Goal: Information Seeking & Learning: Learn about a topic

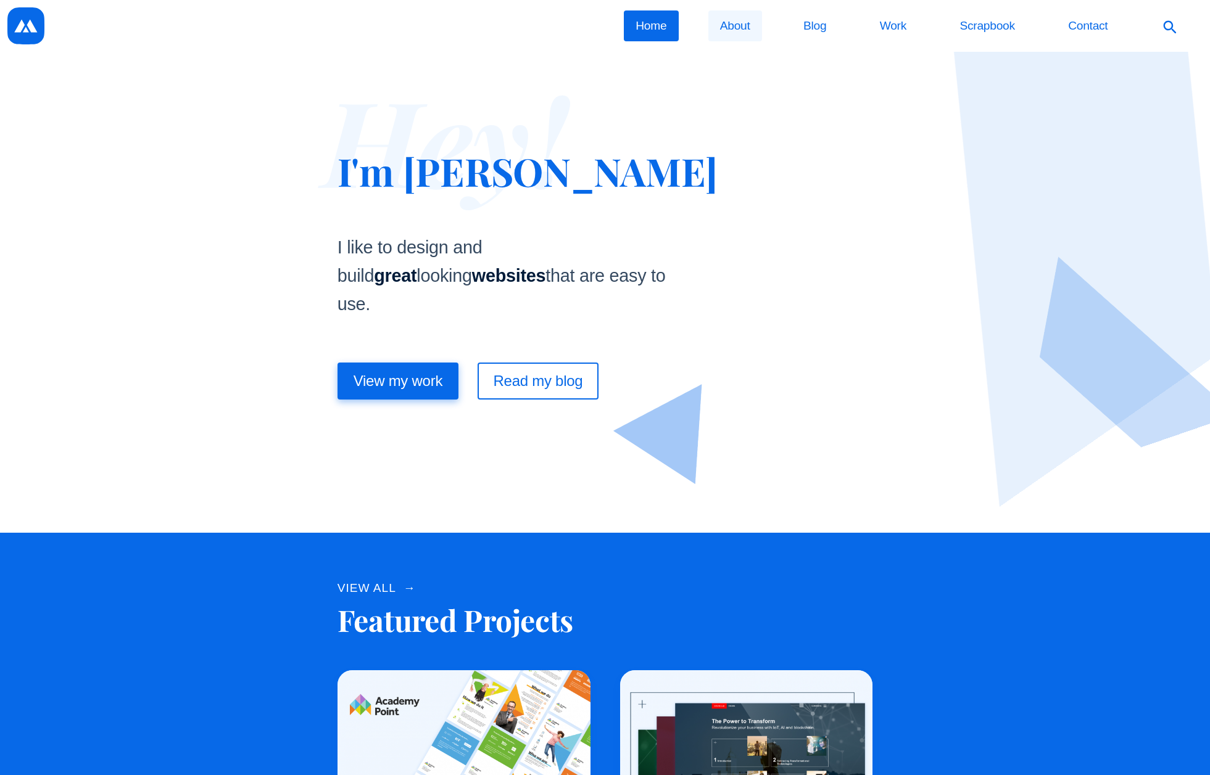
click at [745, 31] on link "About" at bounding box center [735, 25] width 54 height 31
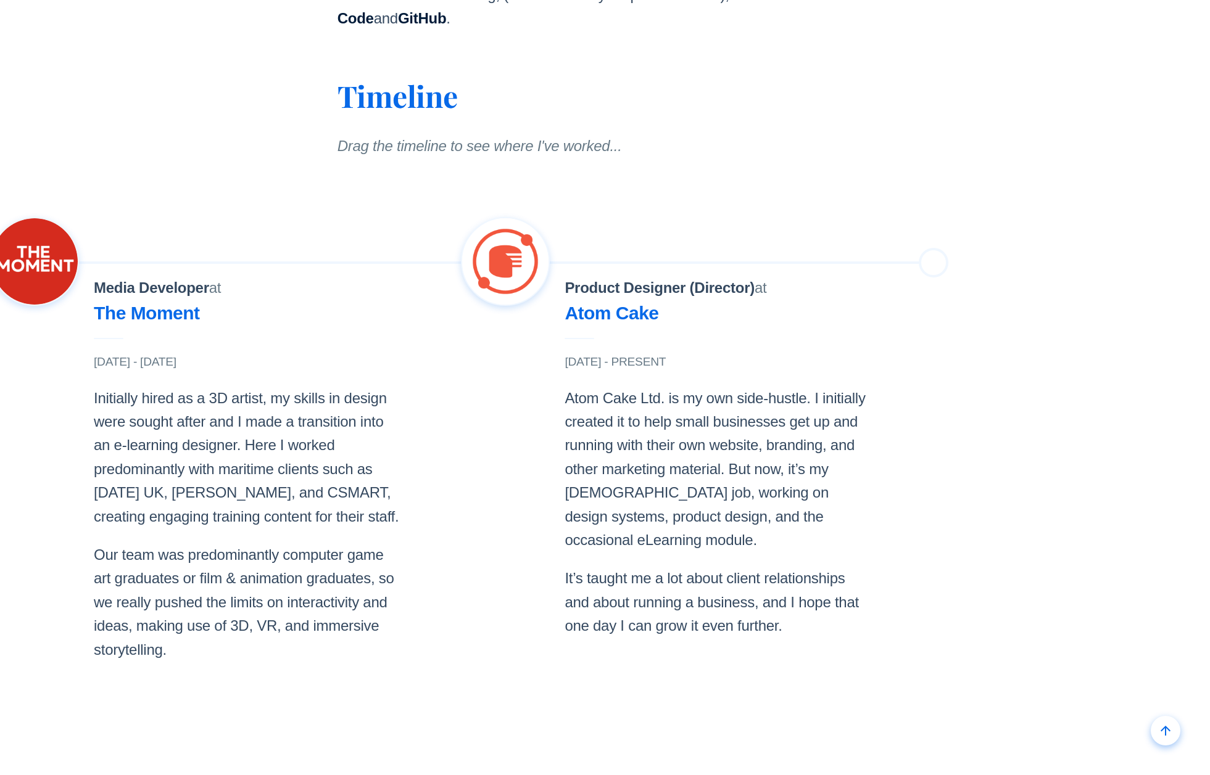
scroll to position [1387, 0]
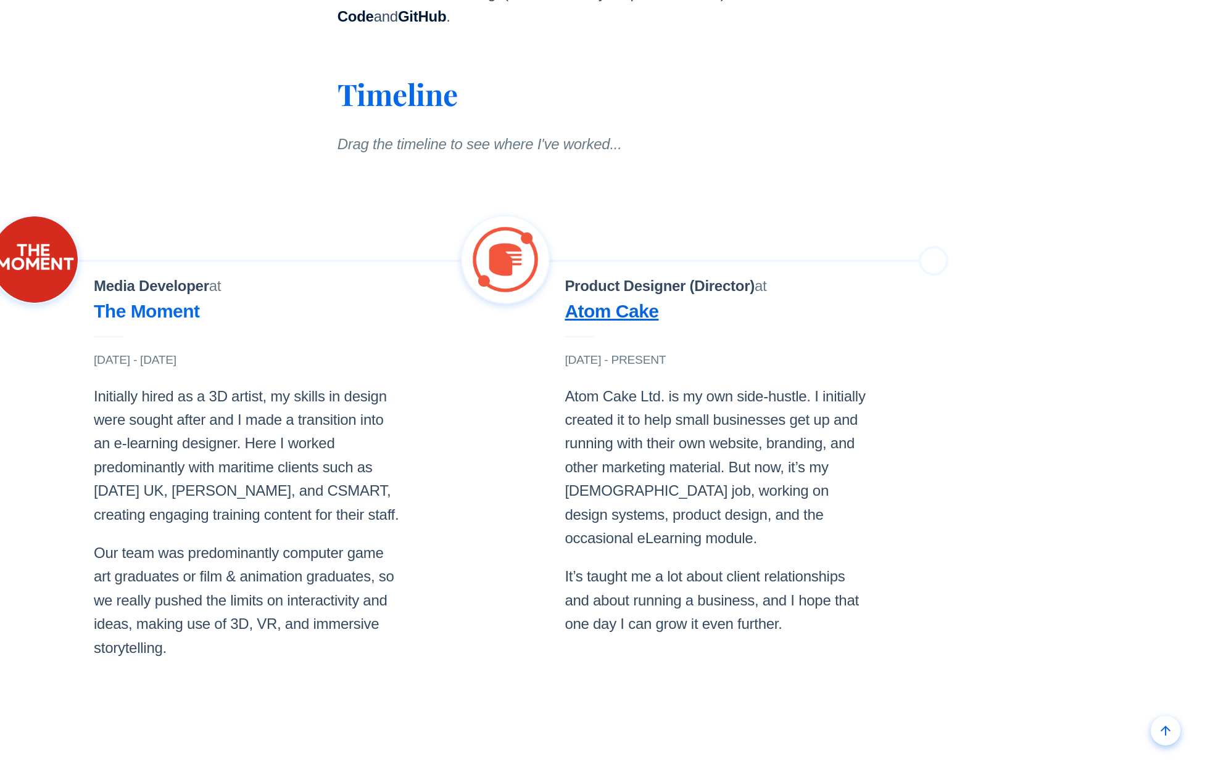
click at [564, 301] on link "Atom Cake" at bounding box center [611, 311] width 94 height 20
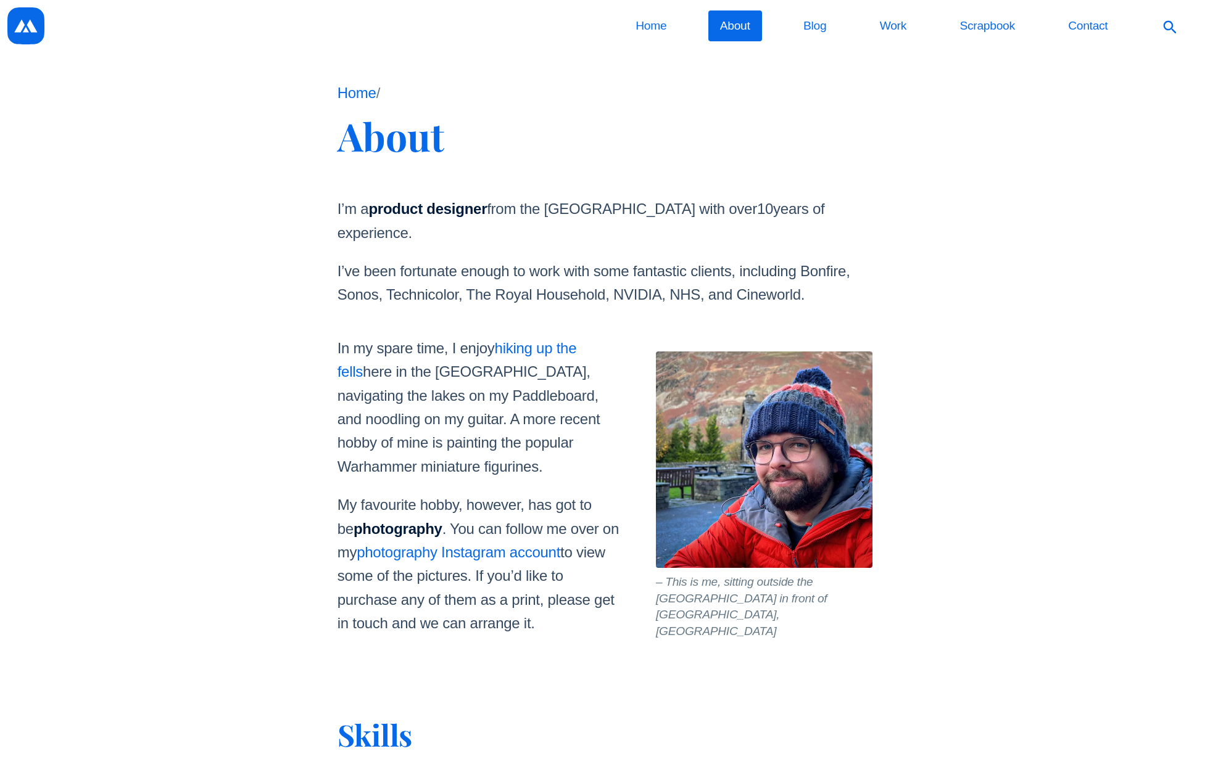
scroll to position [0, 0]
click at [888, 30] on link "Work" at bounding box center [892, 25] width 51 height 31
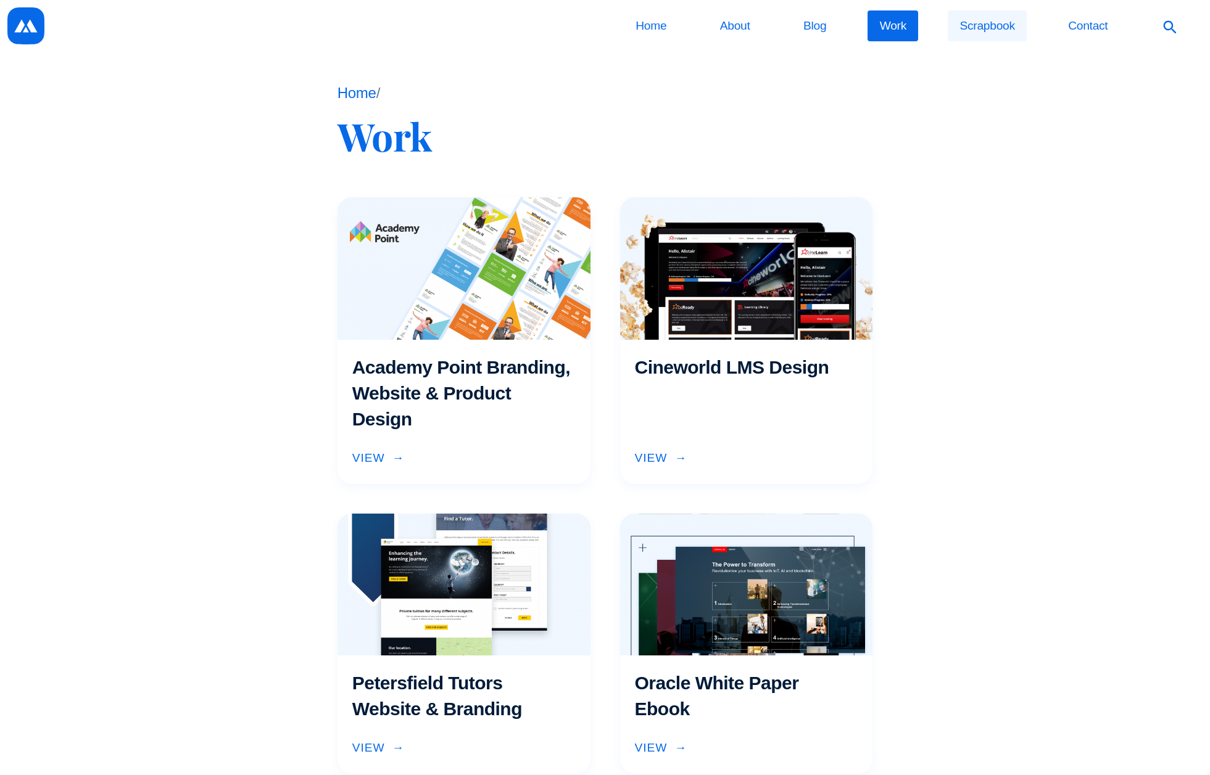
click at [991, 25] on link "Scrapbook" at bounding box center [986, 25] width 79 height 31
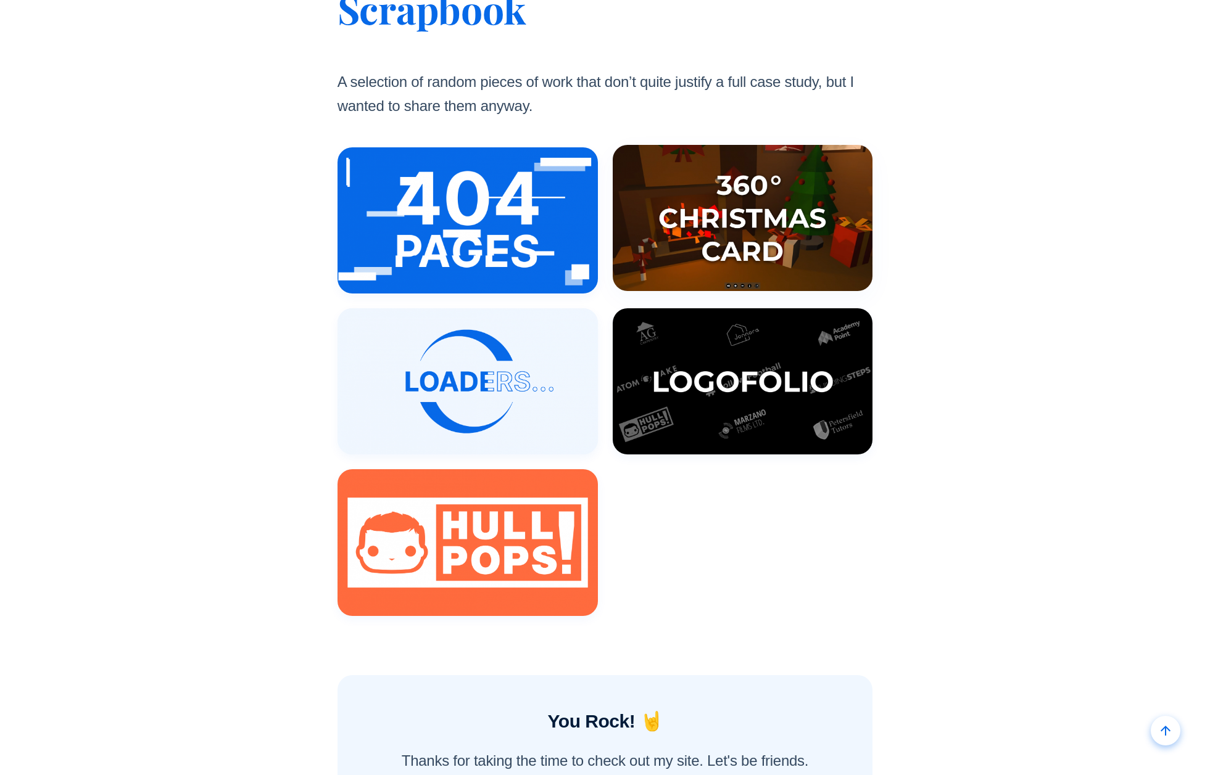
scroll to position [133, 0]
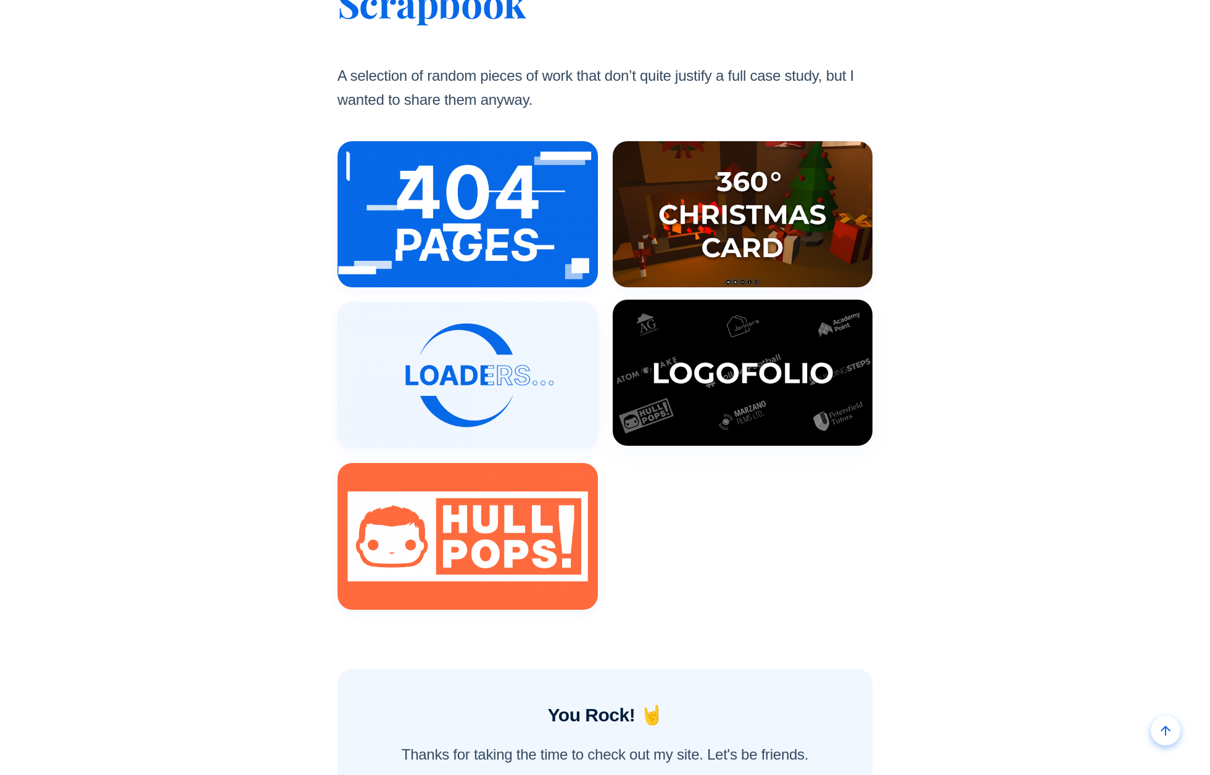
click at [749, 353] on div at bounding box center [742, 373] width 260 height 146
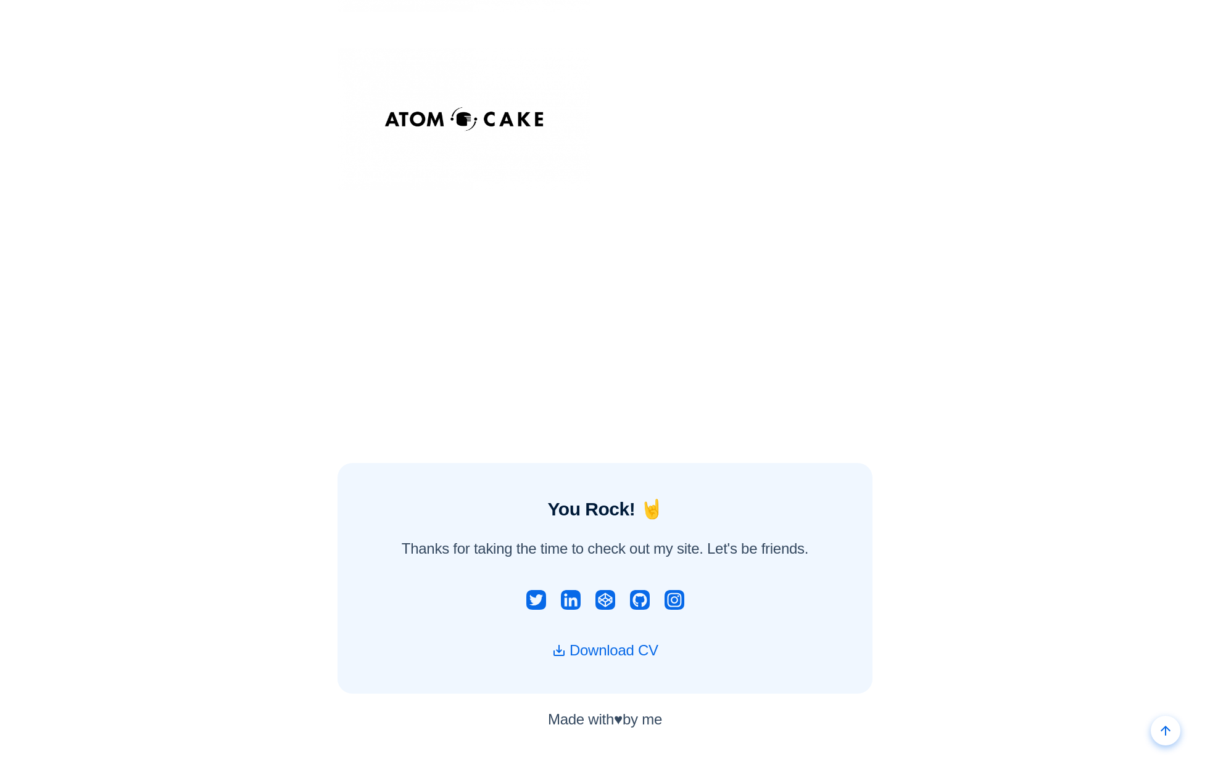
scroll to position [1265, 0]
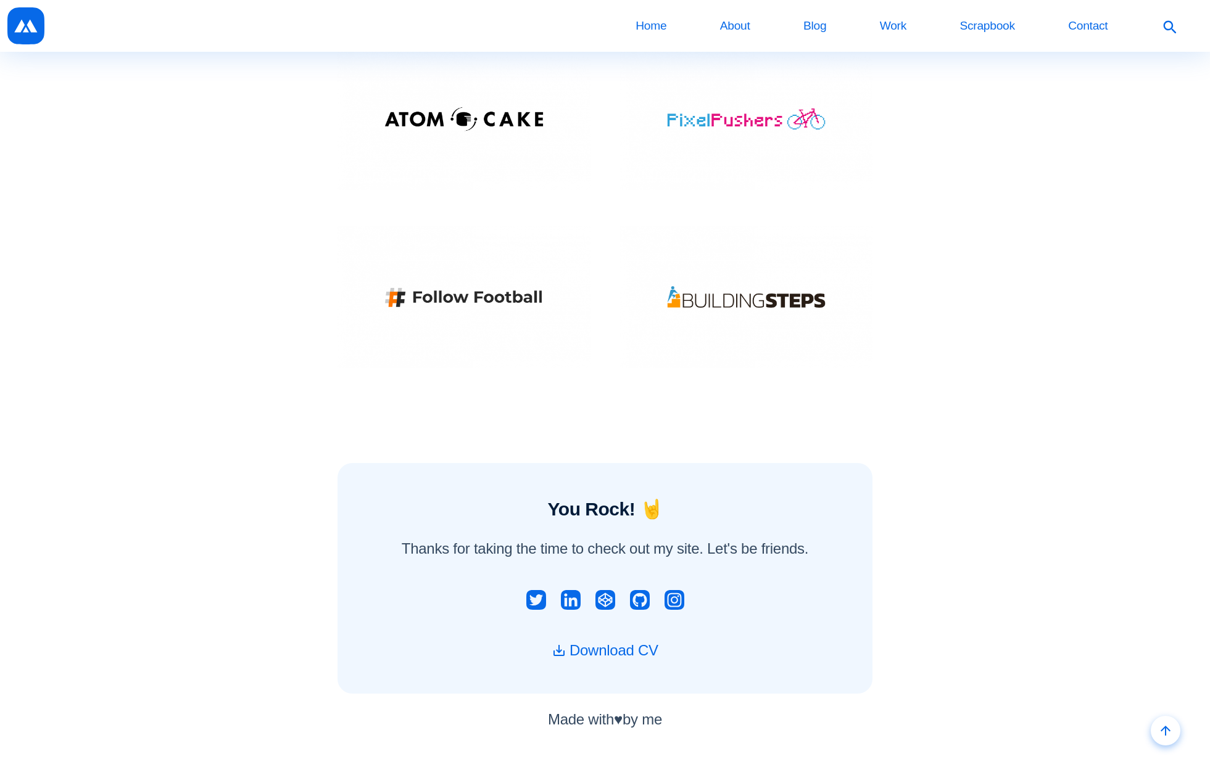
click at [490, 297] on img at bounding box center [463, 297] width 253 height 142
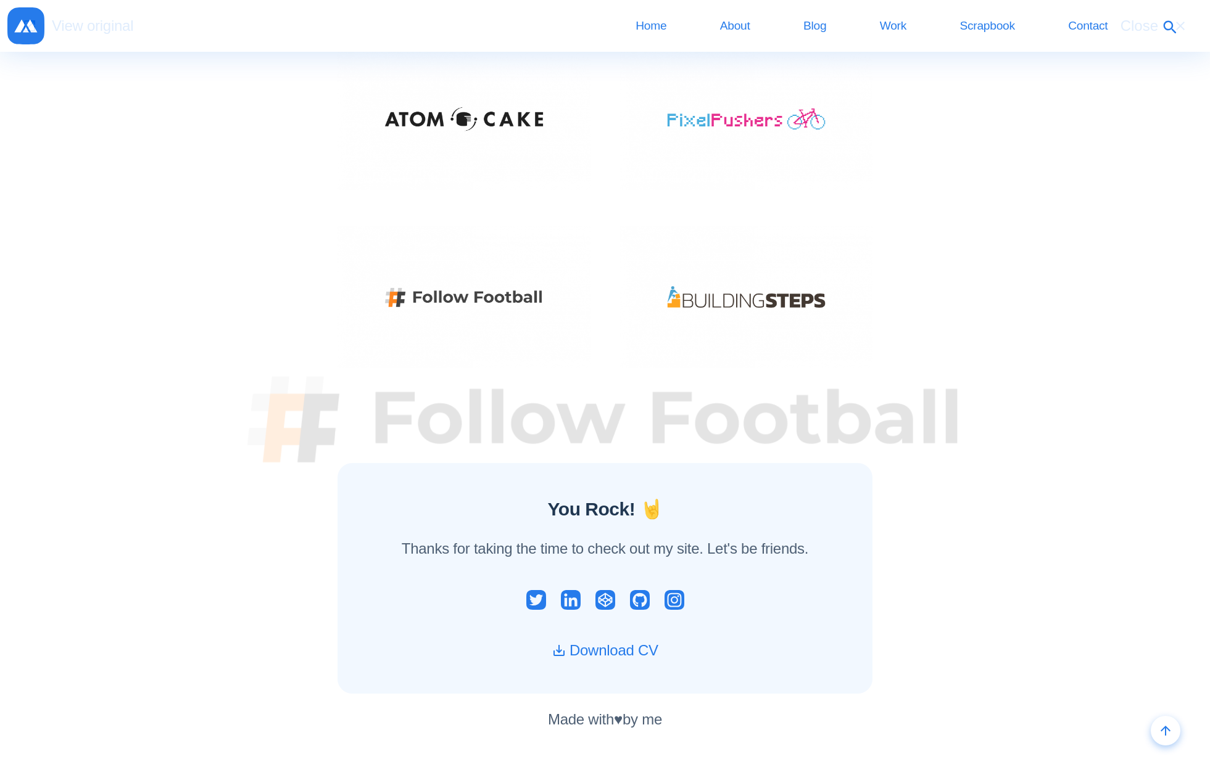
click at [1179, 17] on button "Close" at bounding box center [1153, 25] width 97 height 37
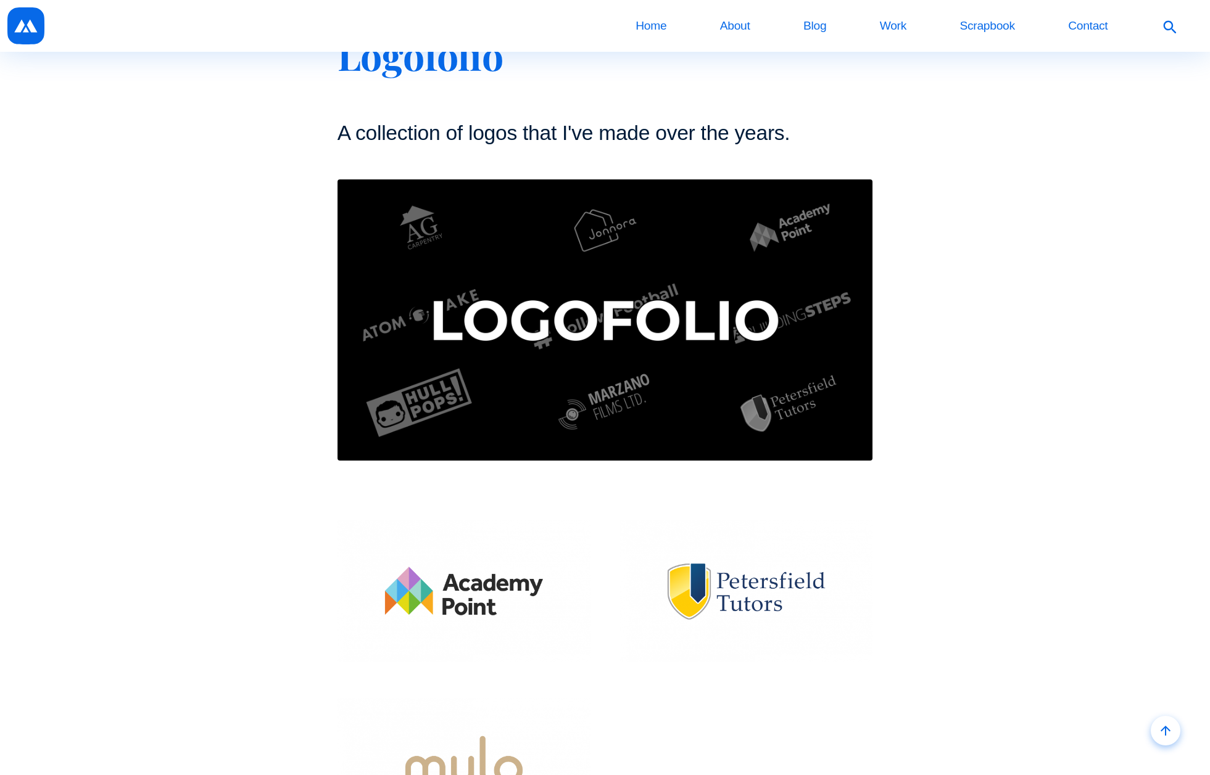
scroll to position [78, 0]
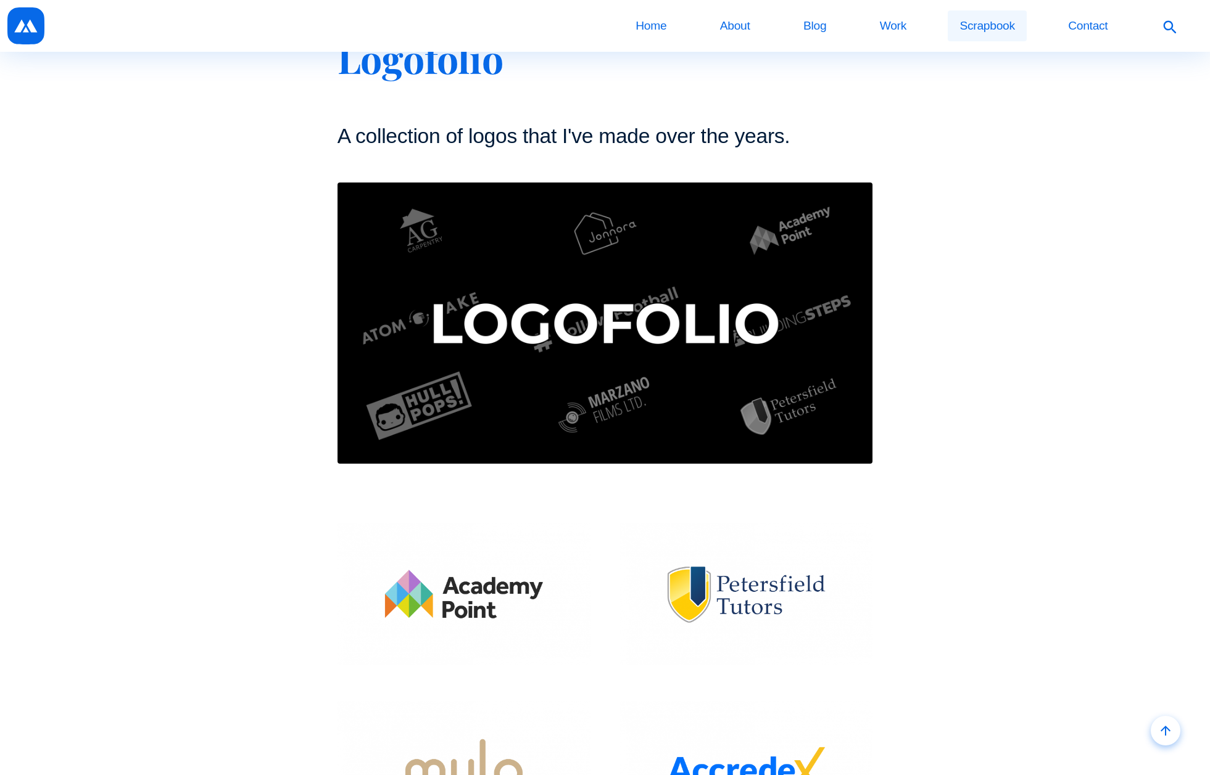
click at [968, 29] on link "Scrapbook" at bounding box center [986, 25] width 79 height 31
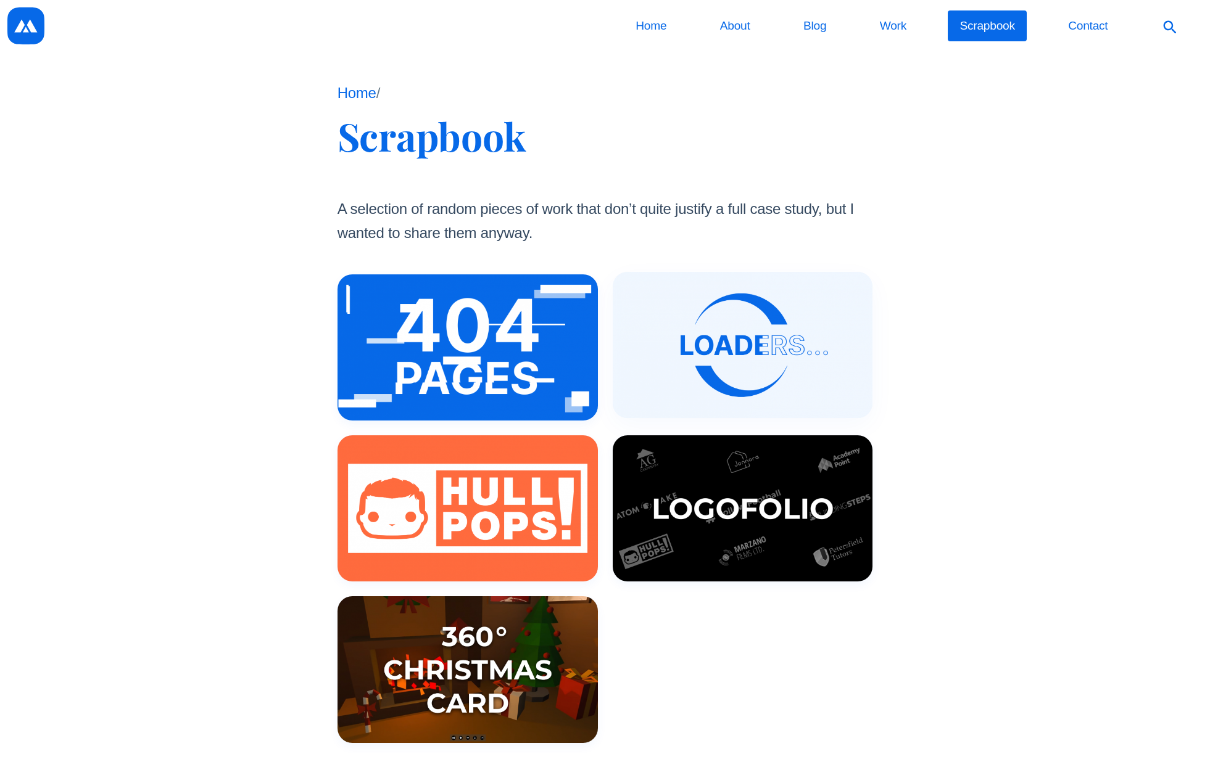
click at [696, 345] on div at bounding box center [742, 345] width 260 height 146
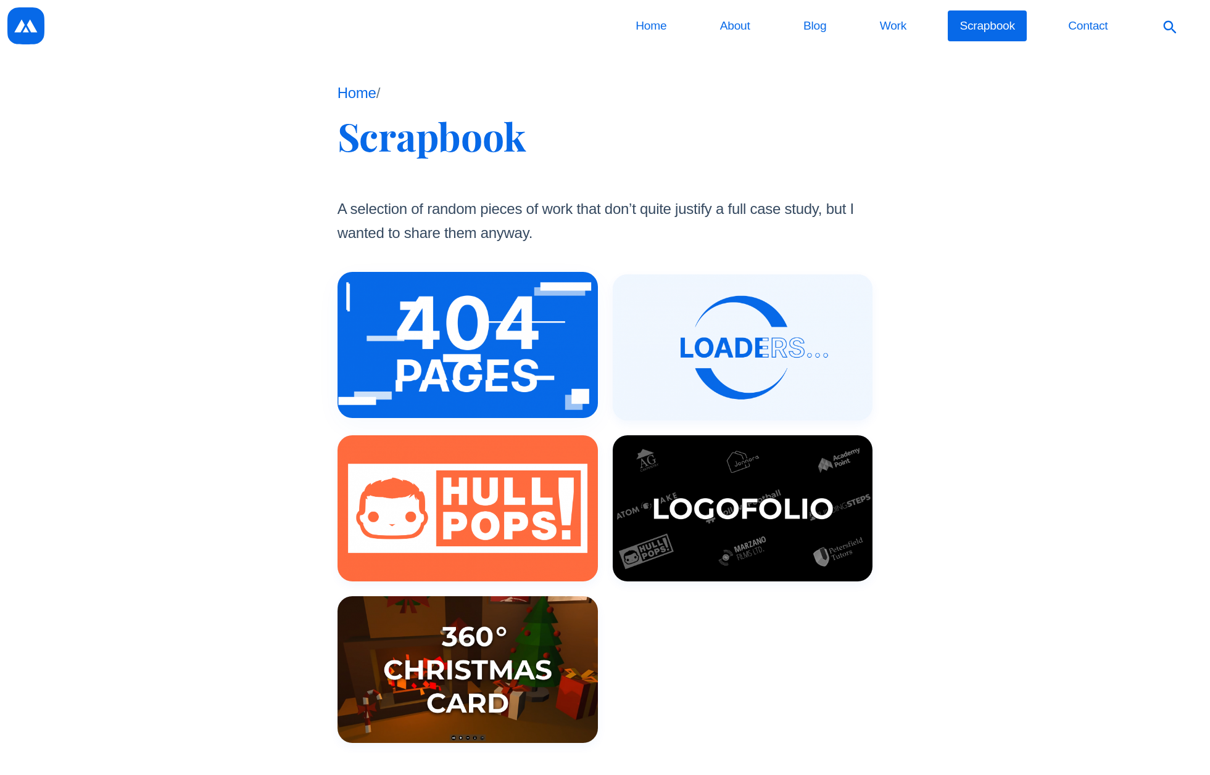
click at [512, 375] on div at bounding box center [467, 345] width 260 height 146
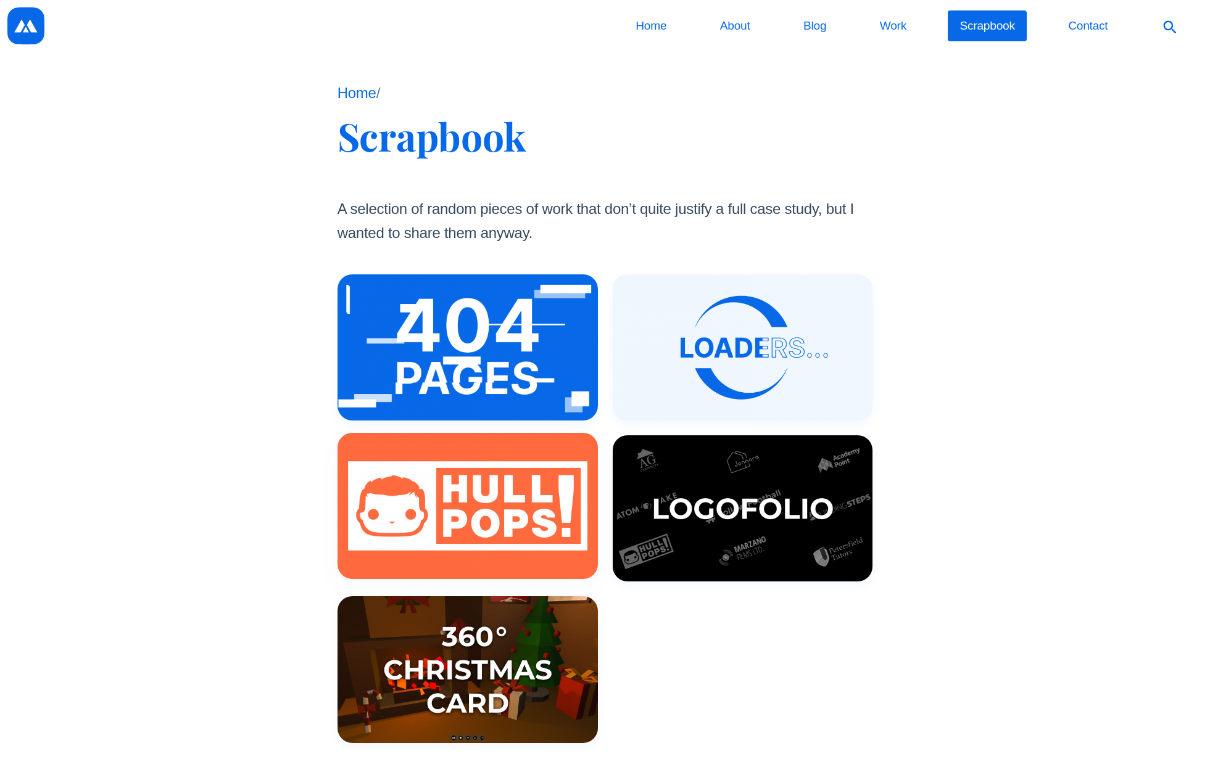
click at [458, 477] on div at bounding box center [467, 506] width 260 height 146
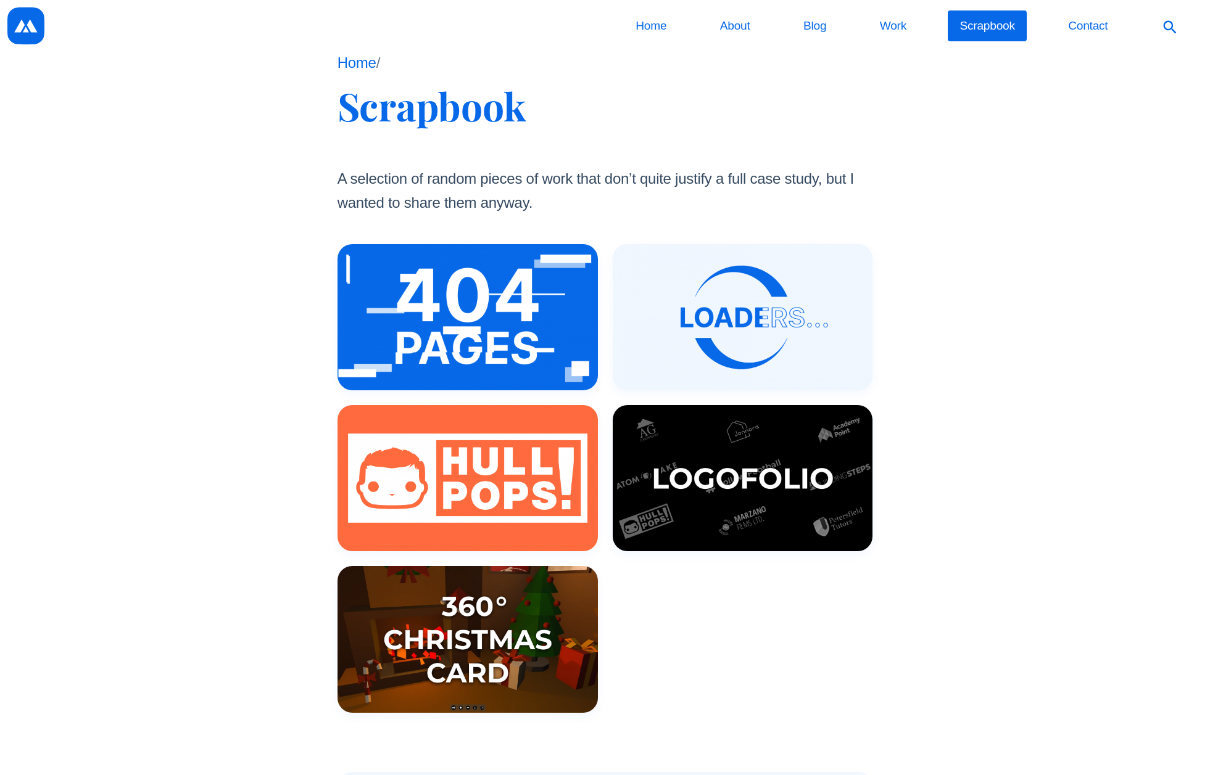
scroll to position [48, 0]
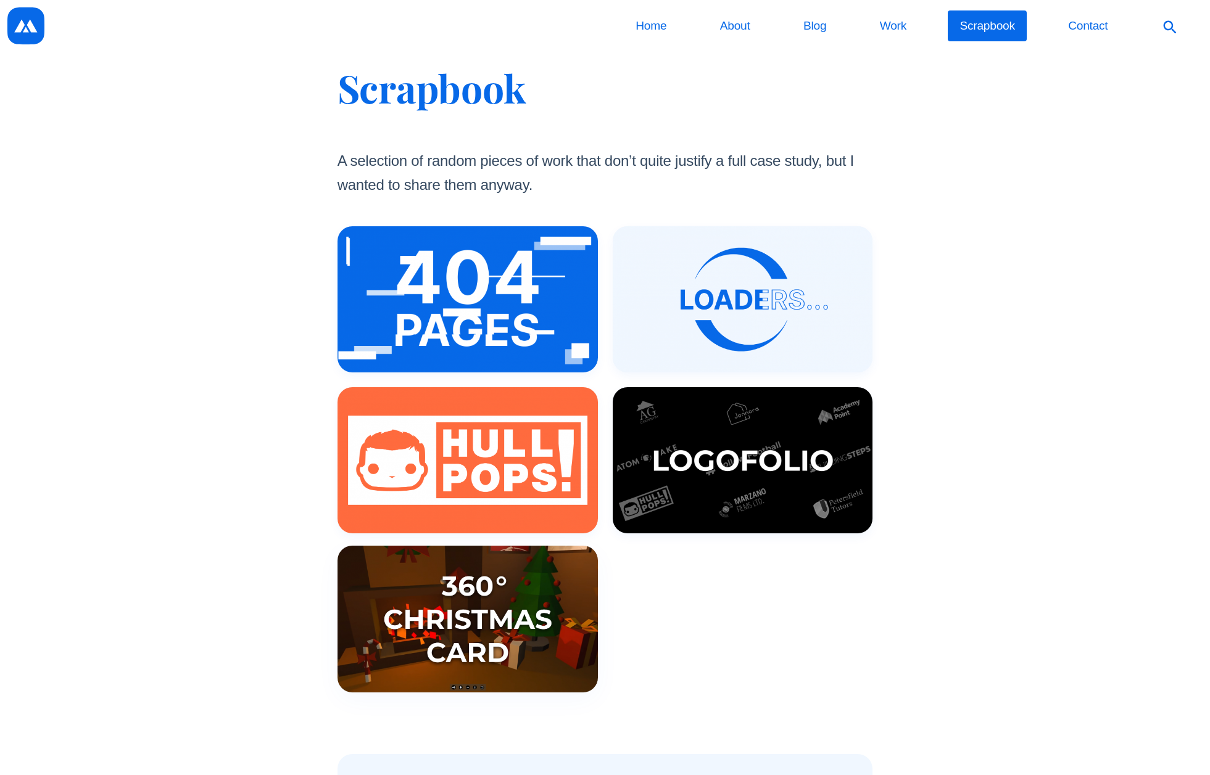
click at [471, 593] on div at bounding box center [467, 619] width 260 height 146
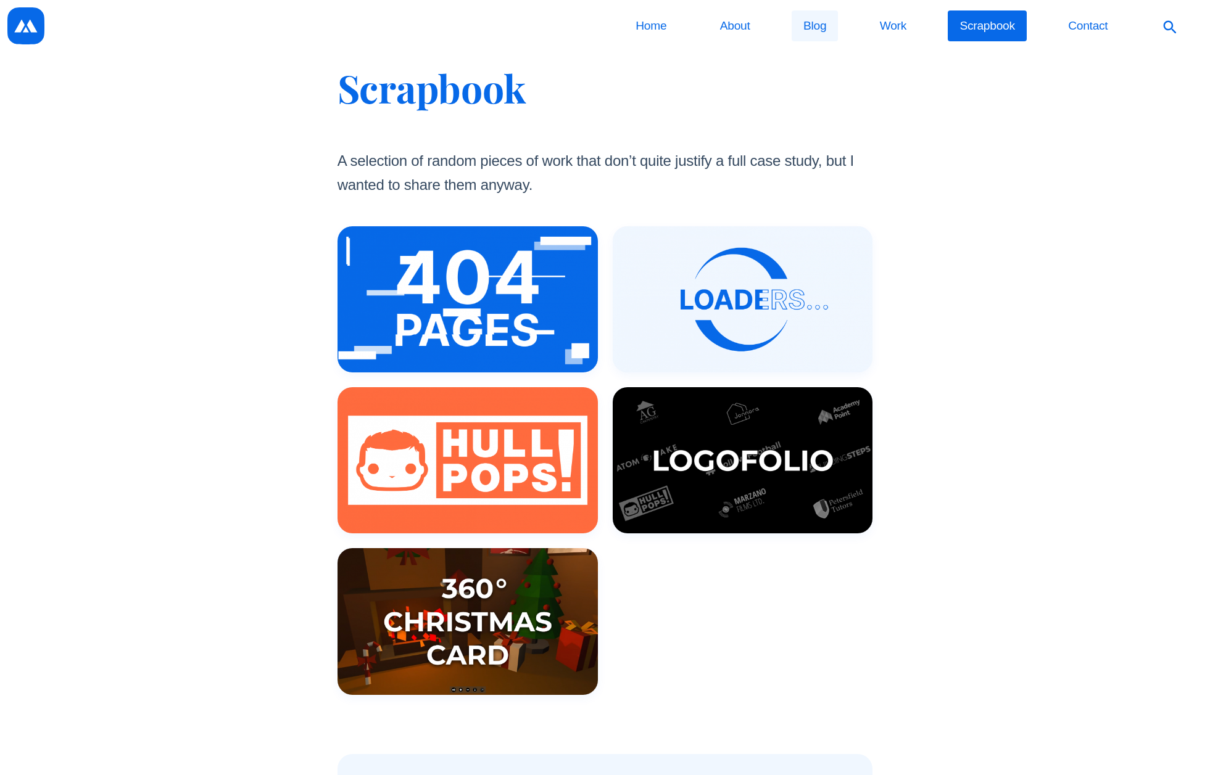
click at [815, 28] on link "Blog" at bounding box center [814, 25] width 47 height 31
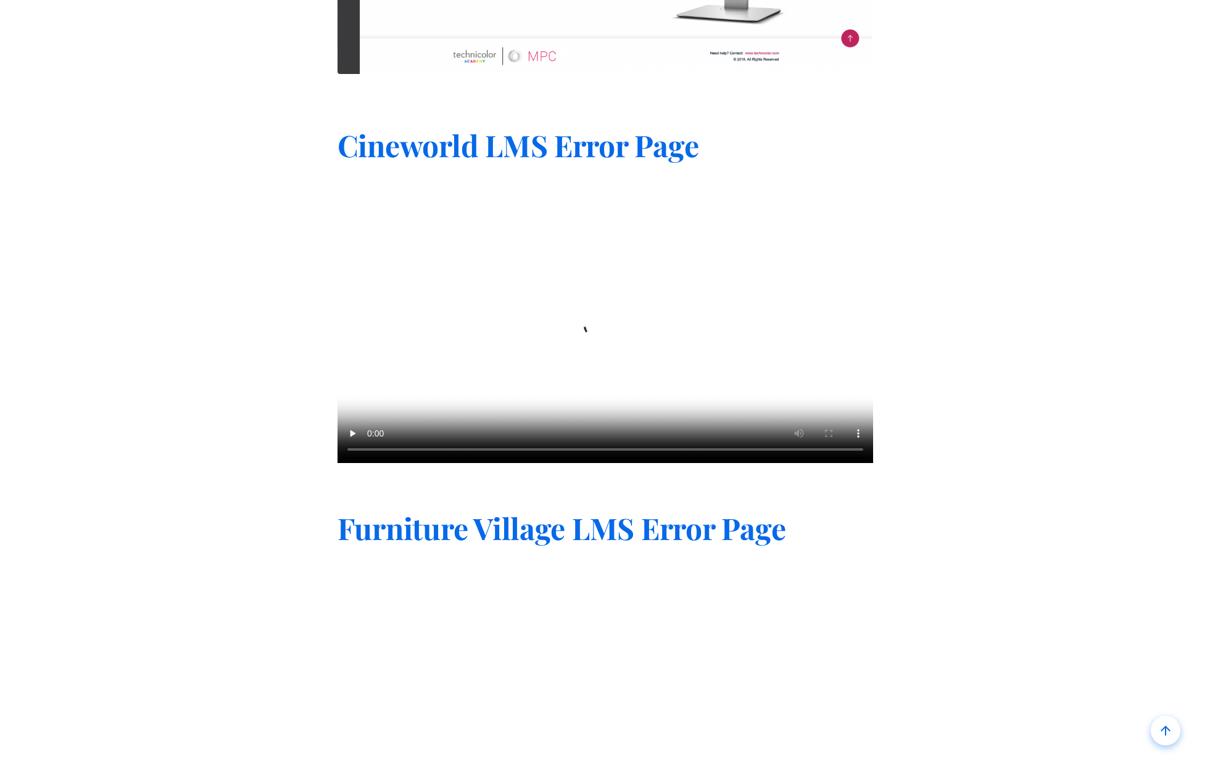
scroll to position [2510, 0]
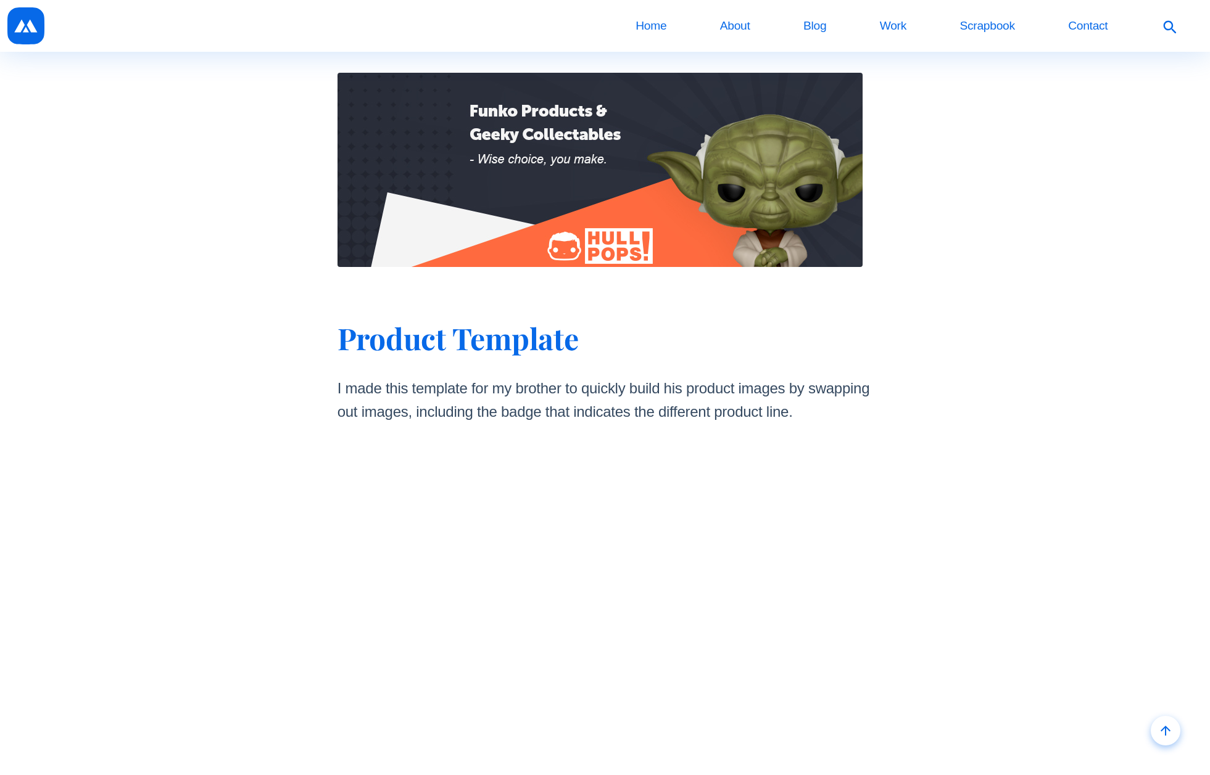
scroll to position [1443, 0]
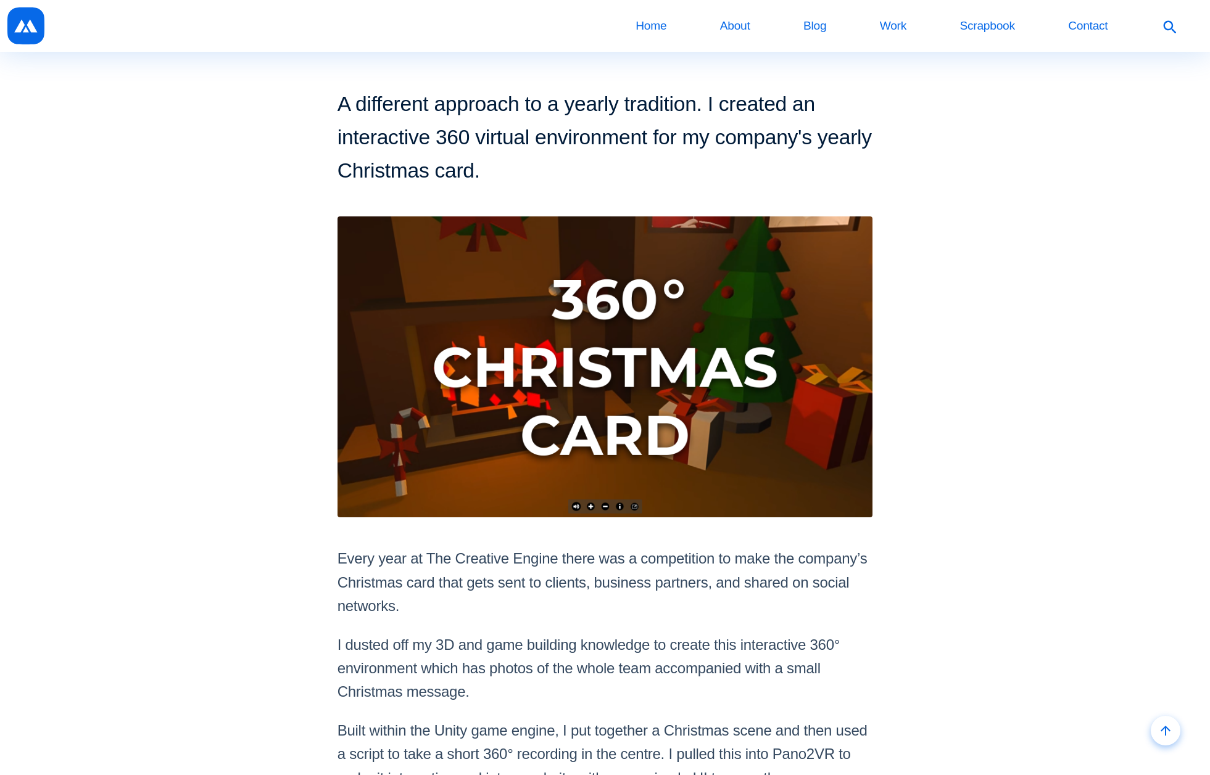
scroll to position [94, 0]
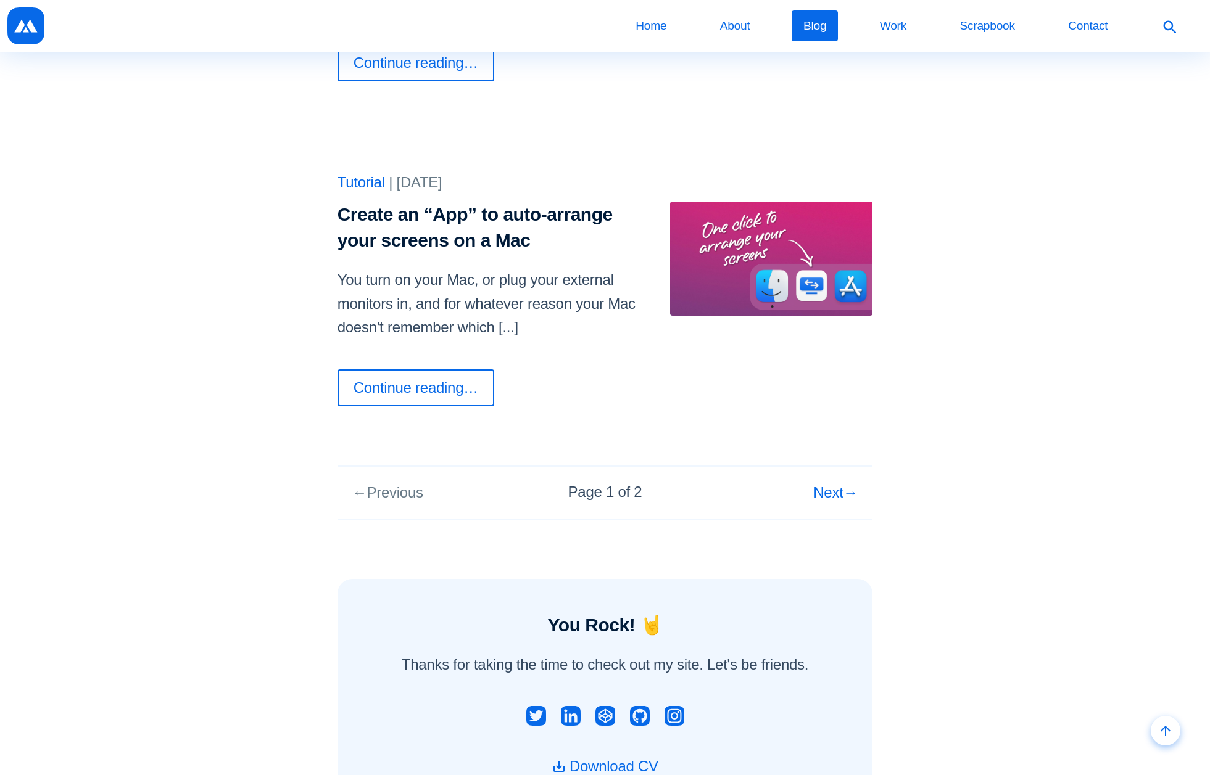
scroll to position [933, 0]
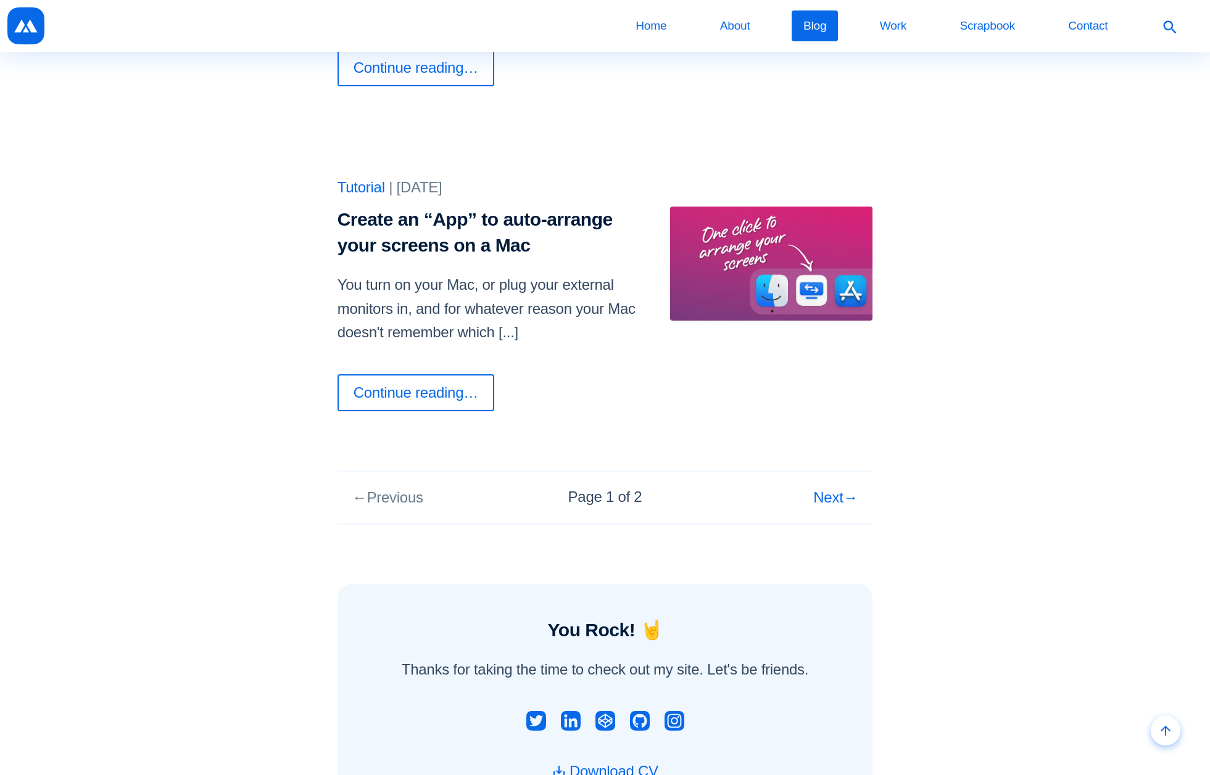
click at [440, 223] on link "Create an “App” to auto-arrange your screens on a Mac" at bounding box center [474, 232] width 275 height 46
click at [436, 214] on link "Create an “App” to auto-arrange your screens on a Mac" at bounding box center [474, 232] width 275 height 46
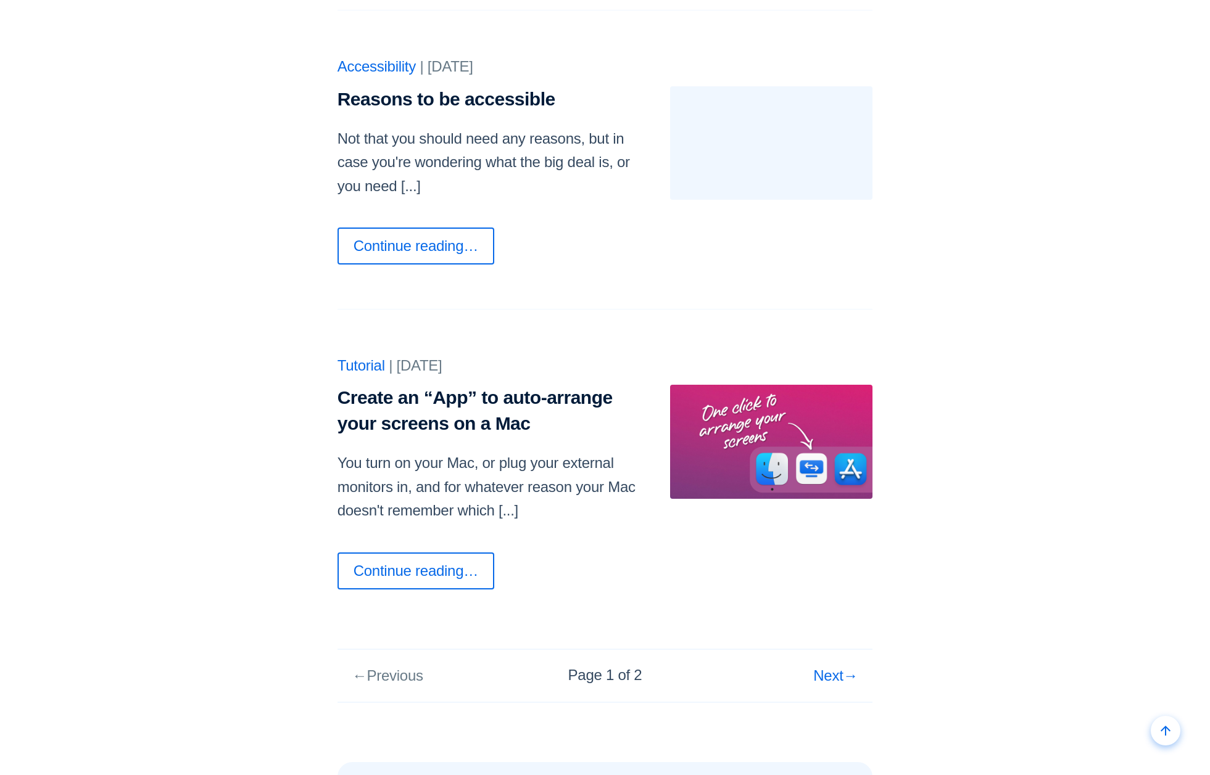
scroll to position [973, 0]
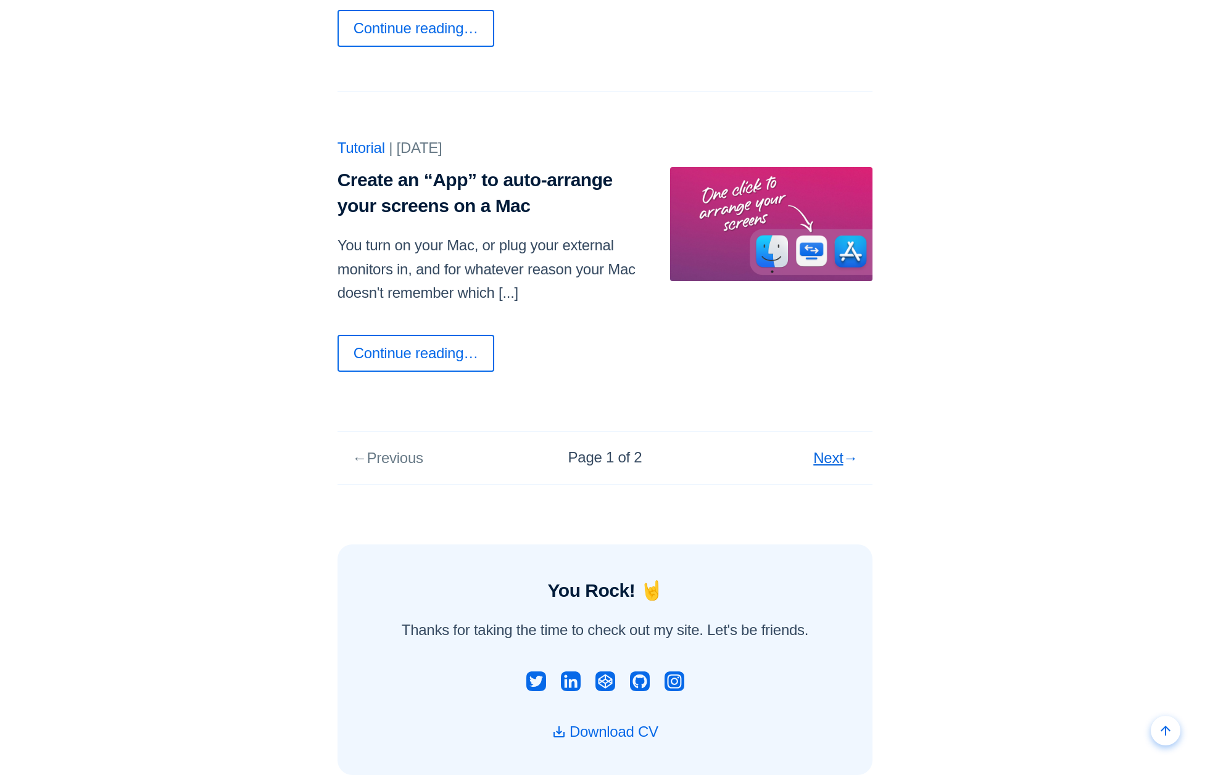
click at [828, 456] on span "Next" at bounding box center [828, 458] width 30 height 17
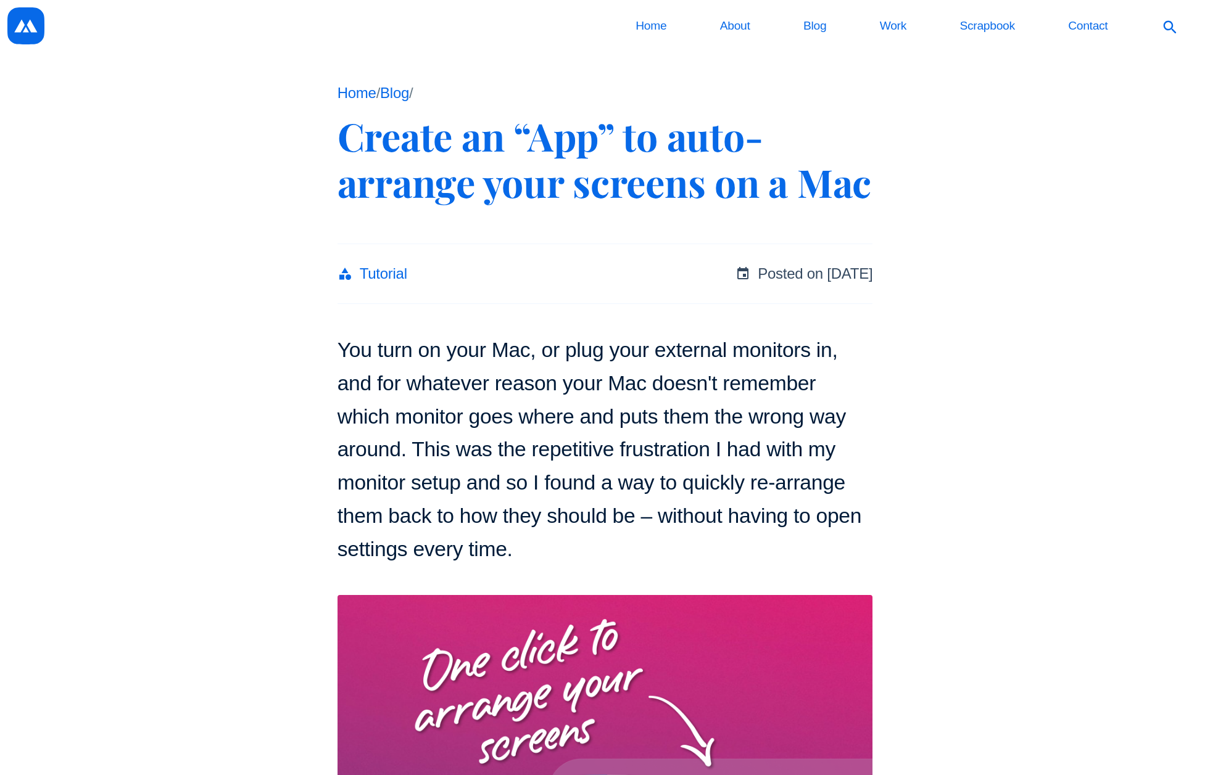
click at [403, 372] on p "You turn on your Mac, or plug your external monitors in, and for whatever reaso…" at bounding box center [604, 450] width 535 height 232
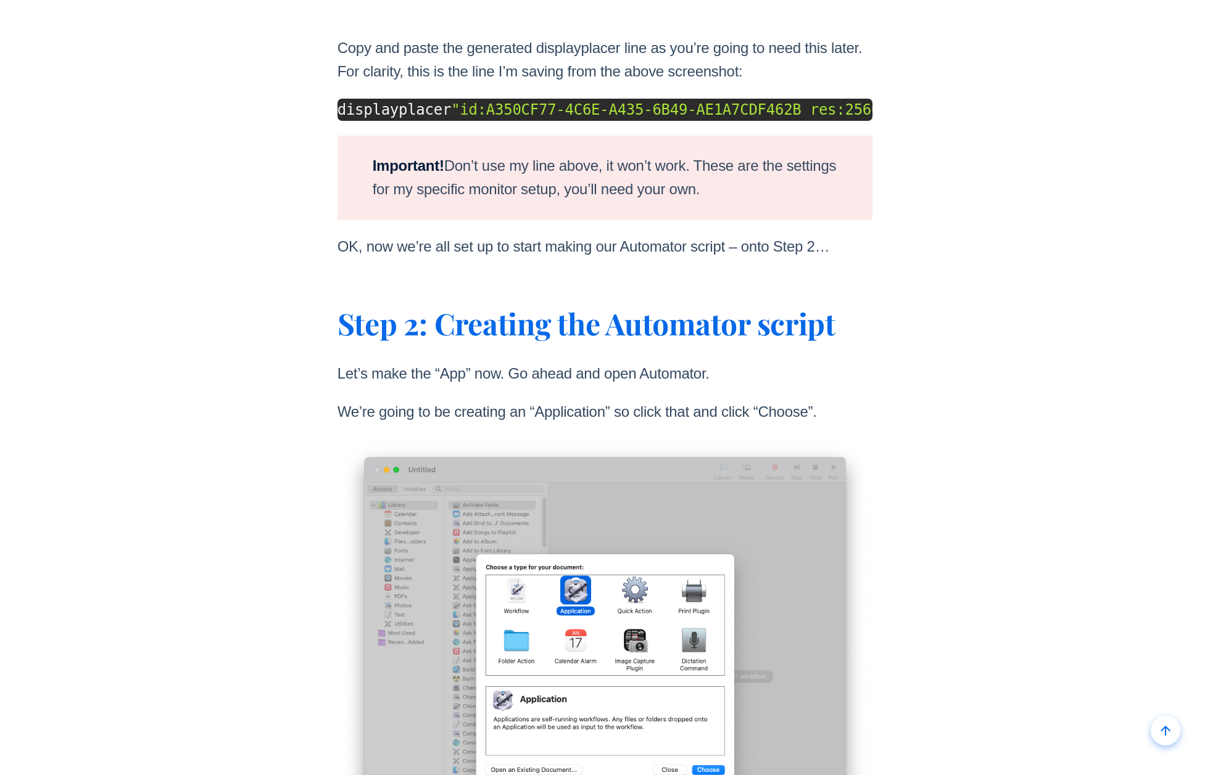
scroll to position [3434, 0]
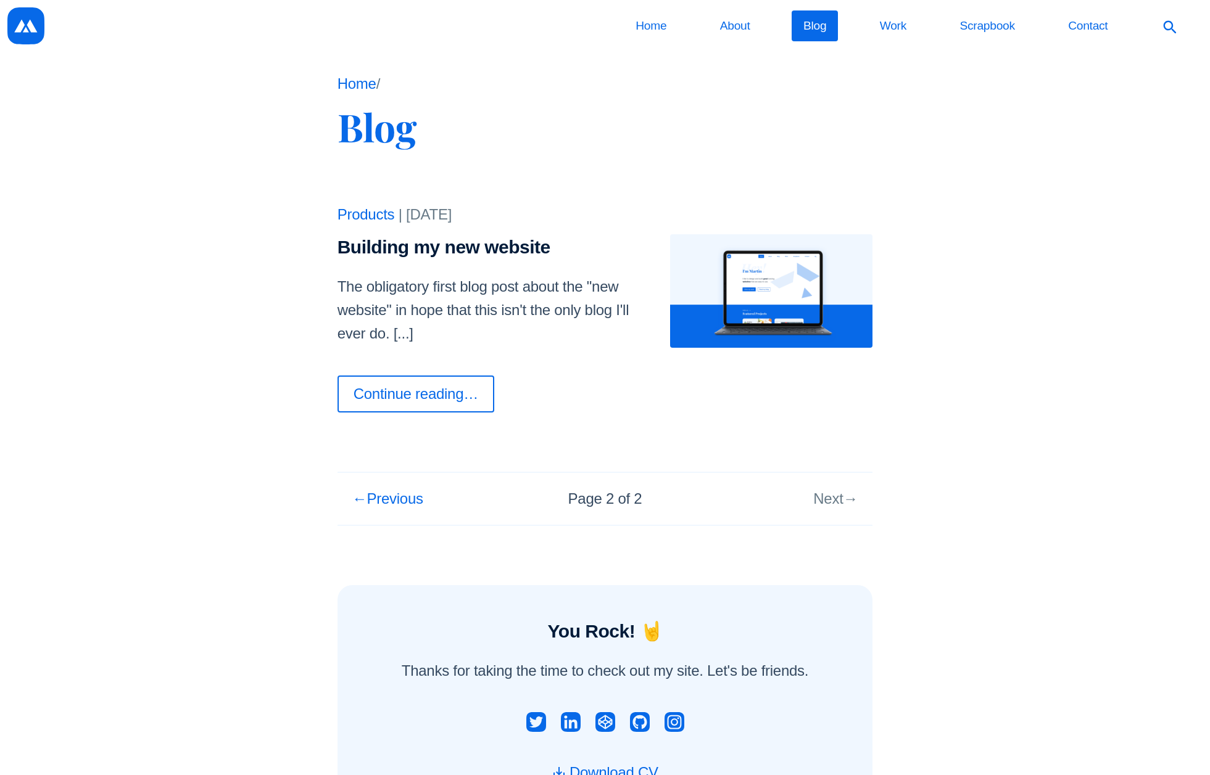
scroll to position [17, 0]
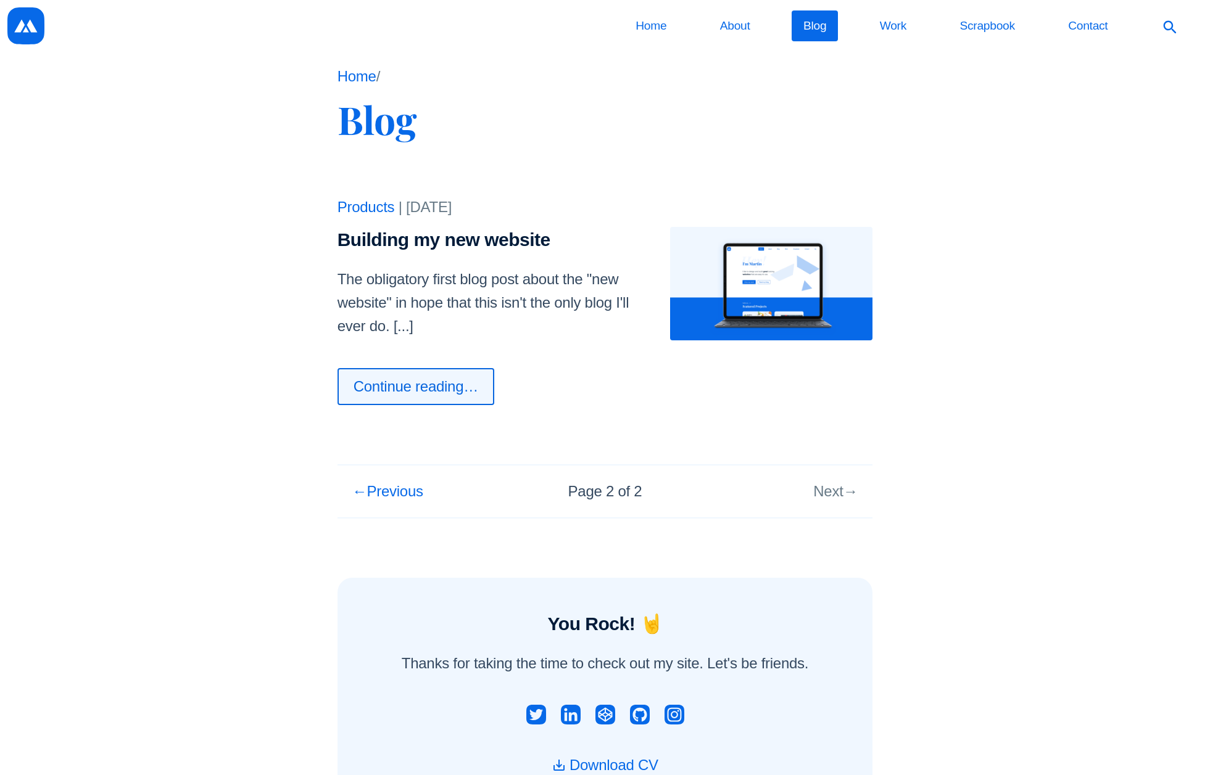
click at [433, 384] on link "Continue reading…" at bounding box center [415, 386] width 157 height 37
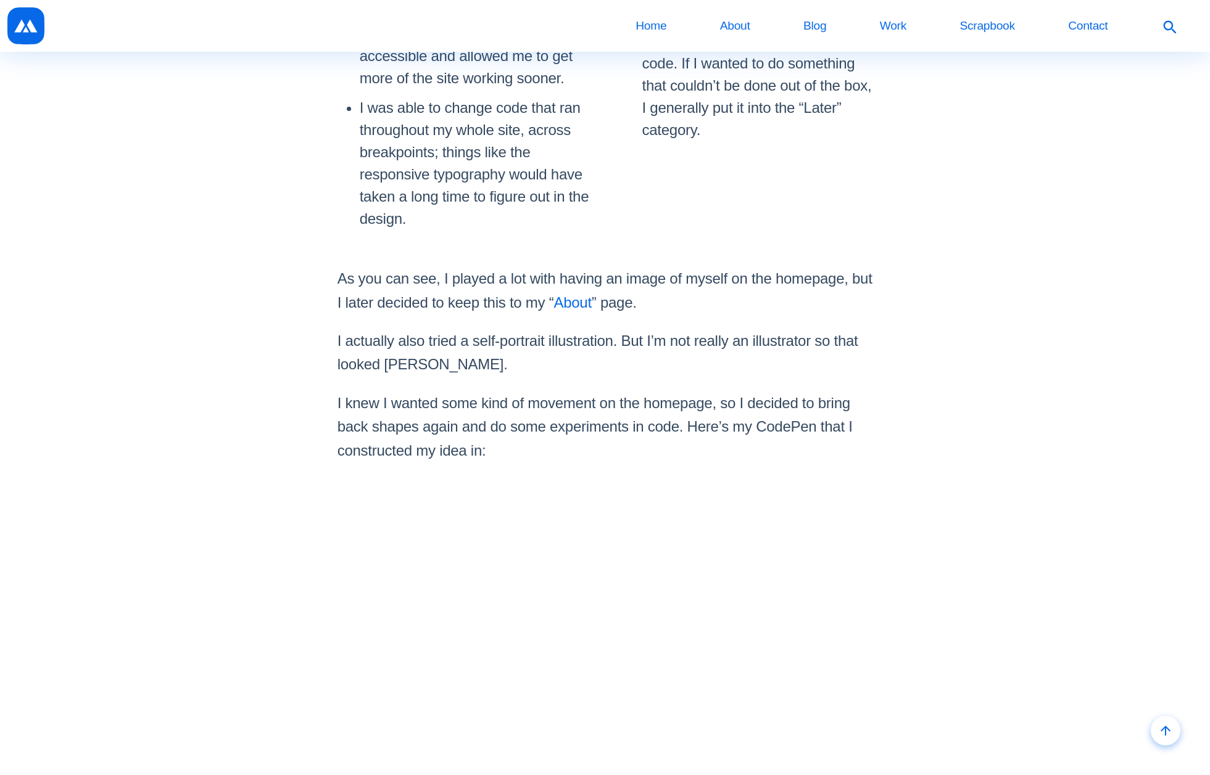
scroll to position [4751, 0]
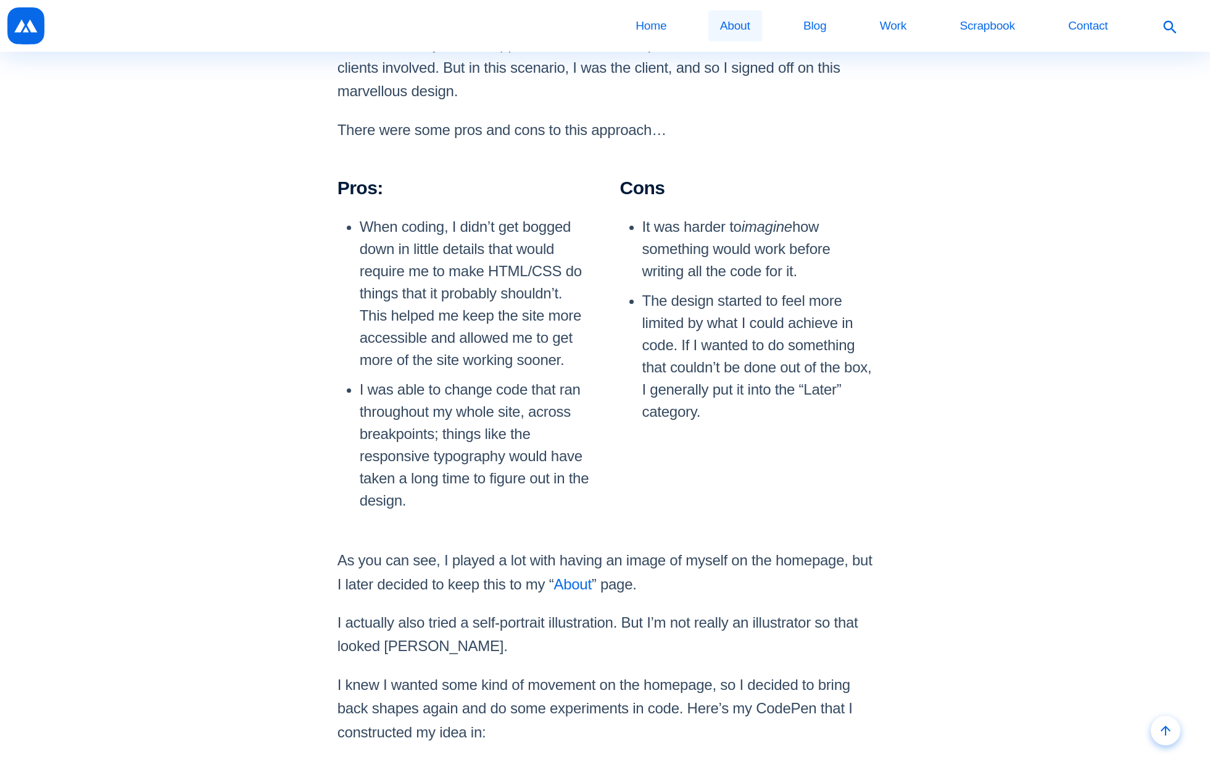
click at [732, 23] on link "About" at bounding box center [735, 25] width 54 height 31
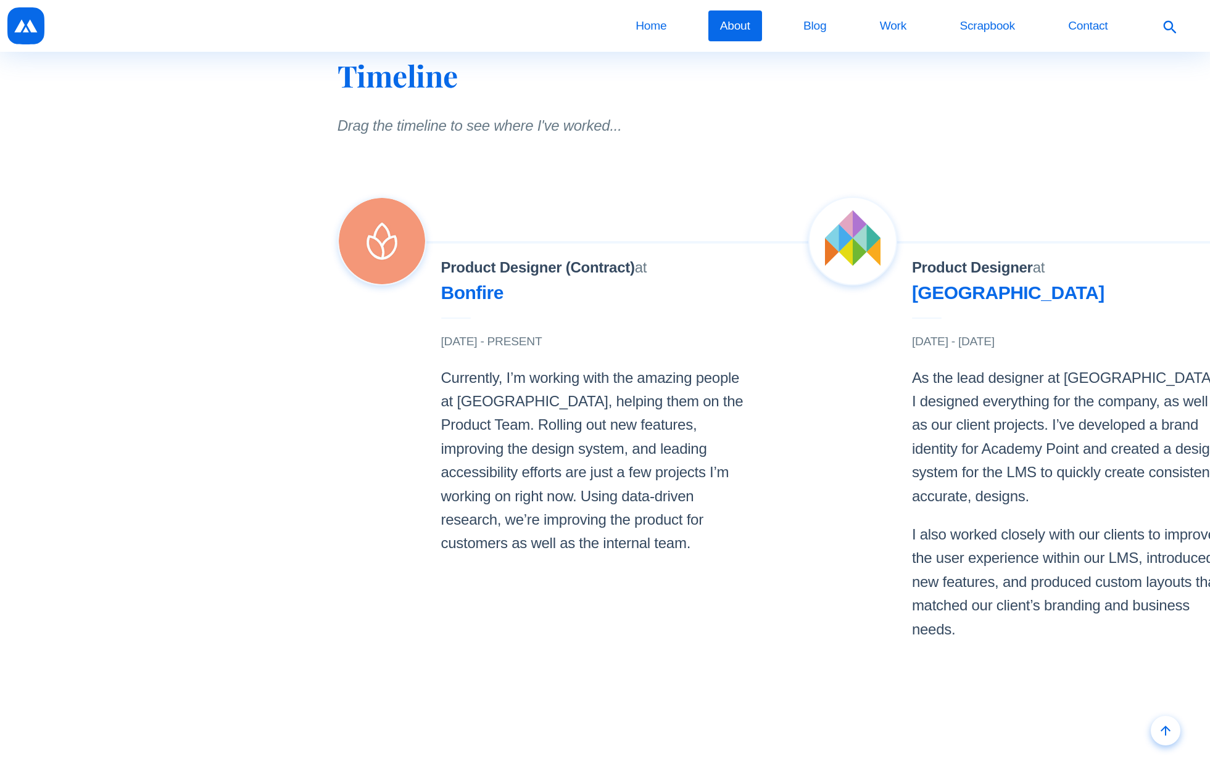
scroll to position [1377, 0]
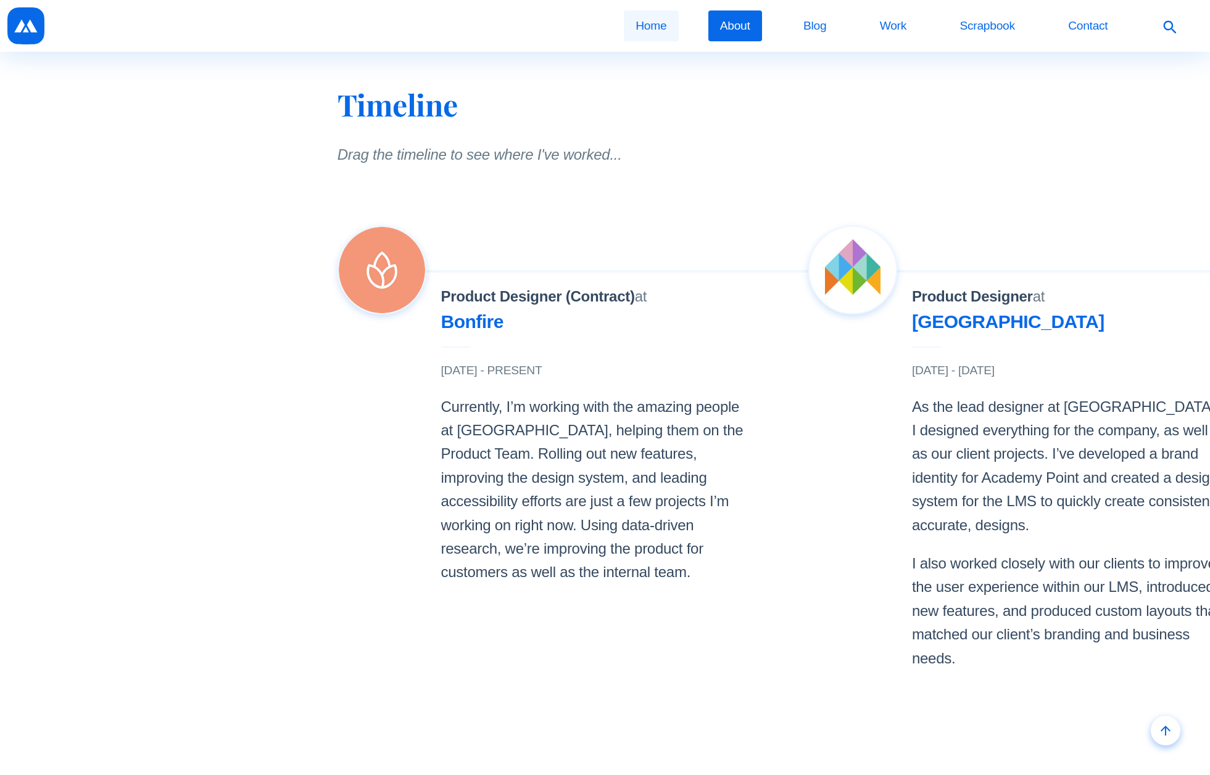
click at [660, 27] on link "Home" at bounding box center [651, 25] width 55 height 31
